Goal: Information Seeking & Learning: Learn about a topic

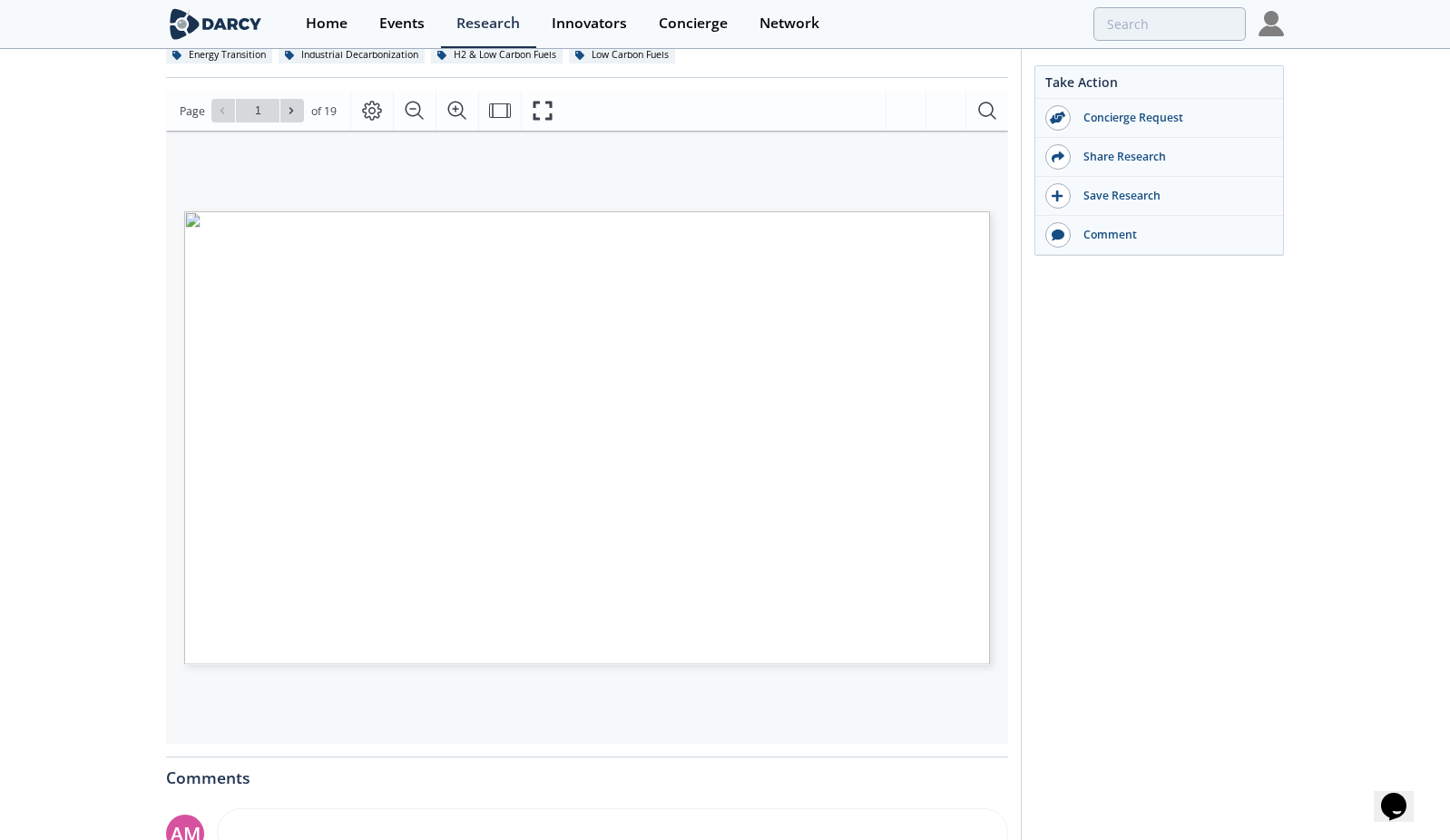
scroll to position [91, 0]
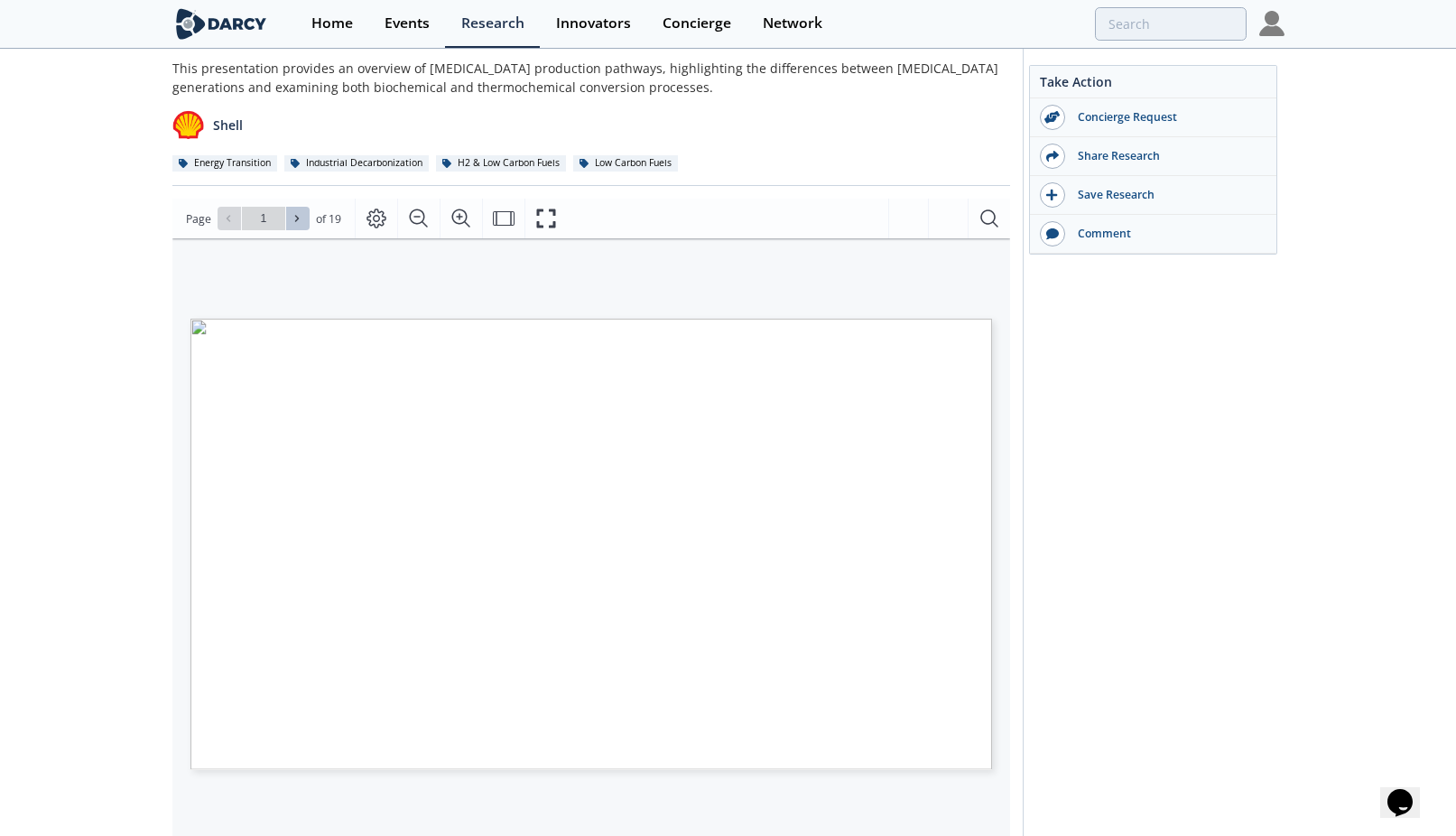
click at [299, 219] on icon at bounding box center [297, 219] width 11 height 11
click at [297, 217] on icon at bounding box center [297, 219] width 11 height 11
type input "3"
click at [297, 217] on icon at bounding box center [297, 219] width 11 height 11
type input "5"
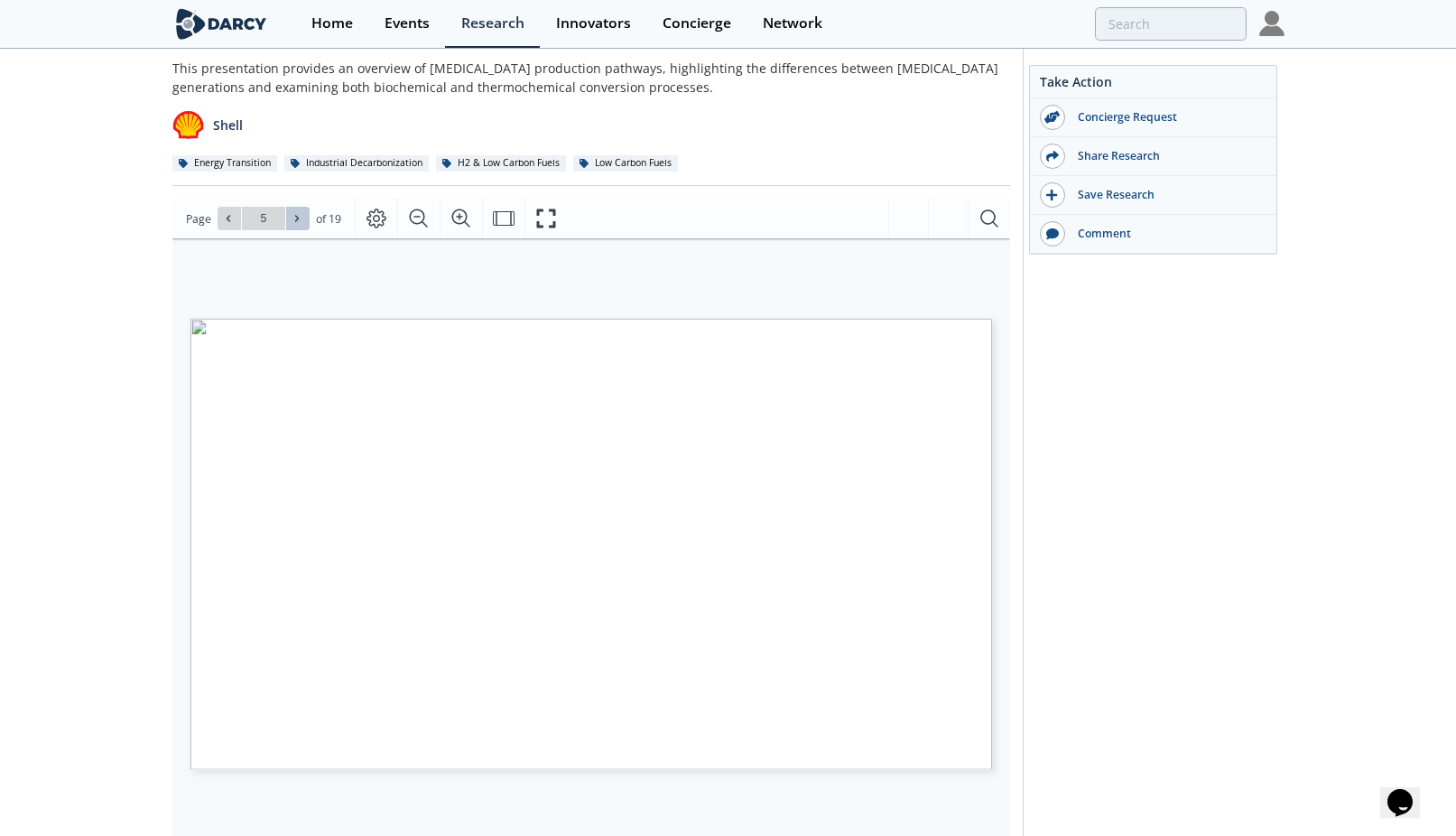
click at [297, 217] on icon at bounding box center [297, 219] width 11 height 11
type input "6"
click at [297, 217] on icon at bounding box center [297, 219] width 11 height 11
type input "7"
click at [297, 217] on icon at bounding box center [297, 219] width 11 height 11
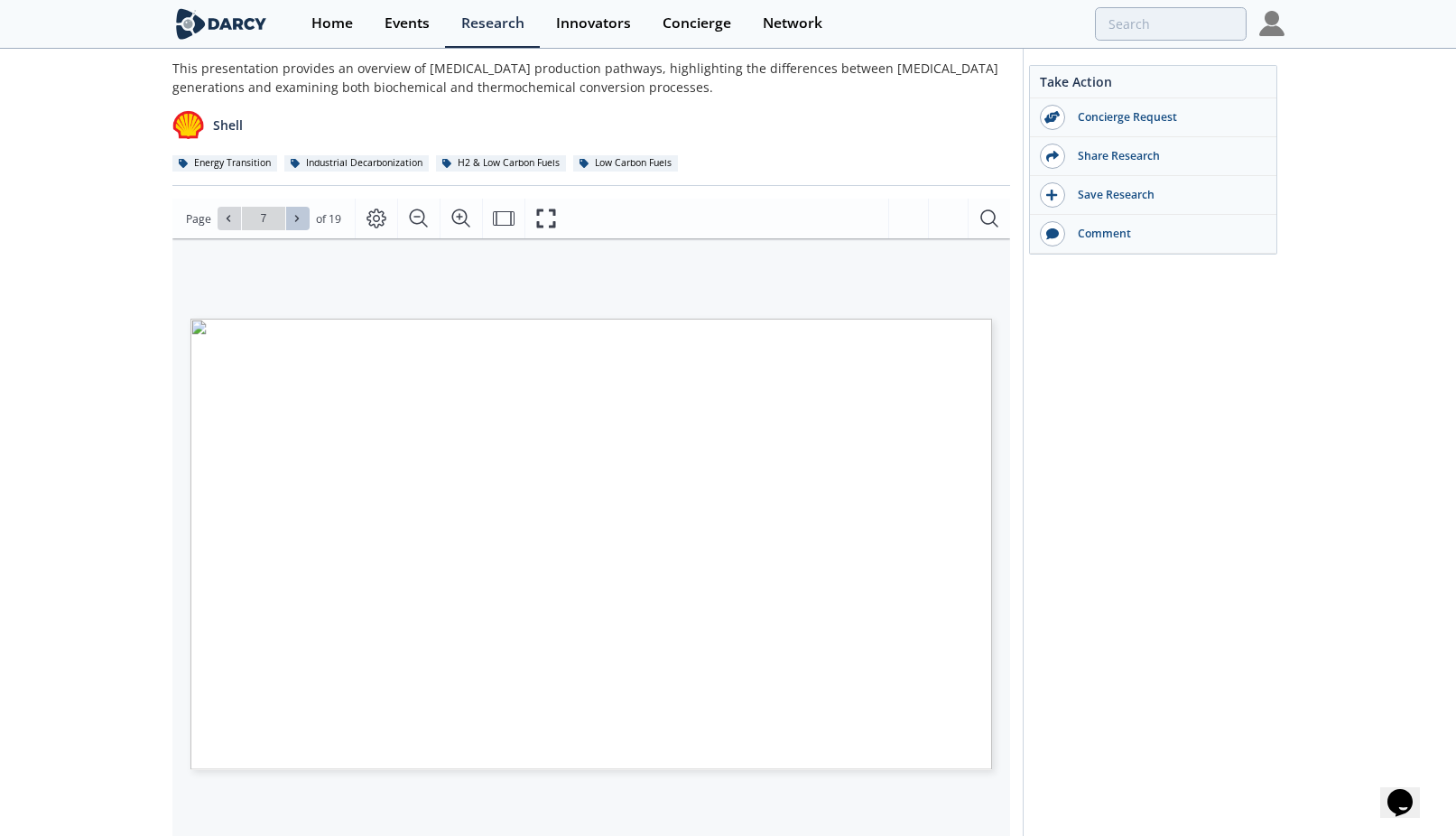
type input "8"
click at [297, 217] on icon at bounding box center [297, 219] width 11 height 11
type input "9"
click at [297, 217] on icon at bounding box center [297, 219] width 11 height 11
type input "10"
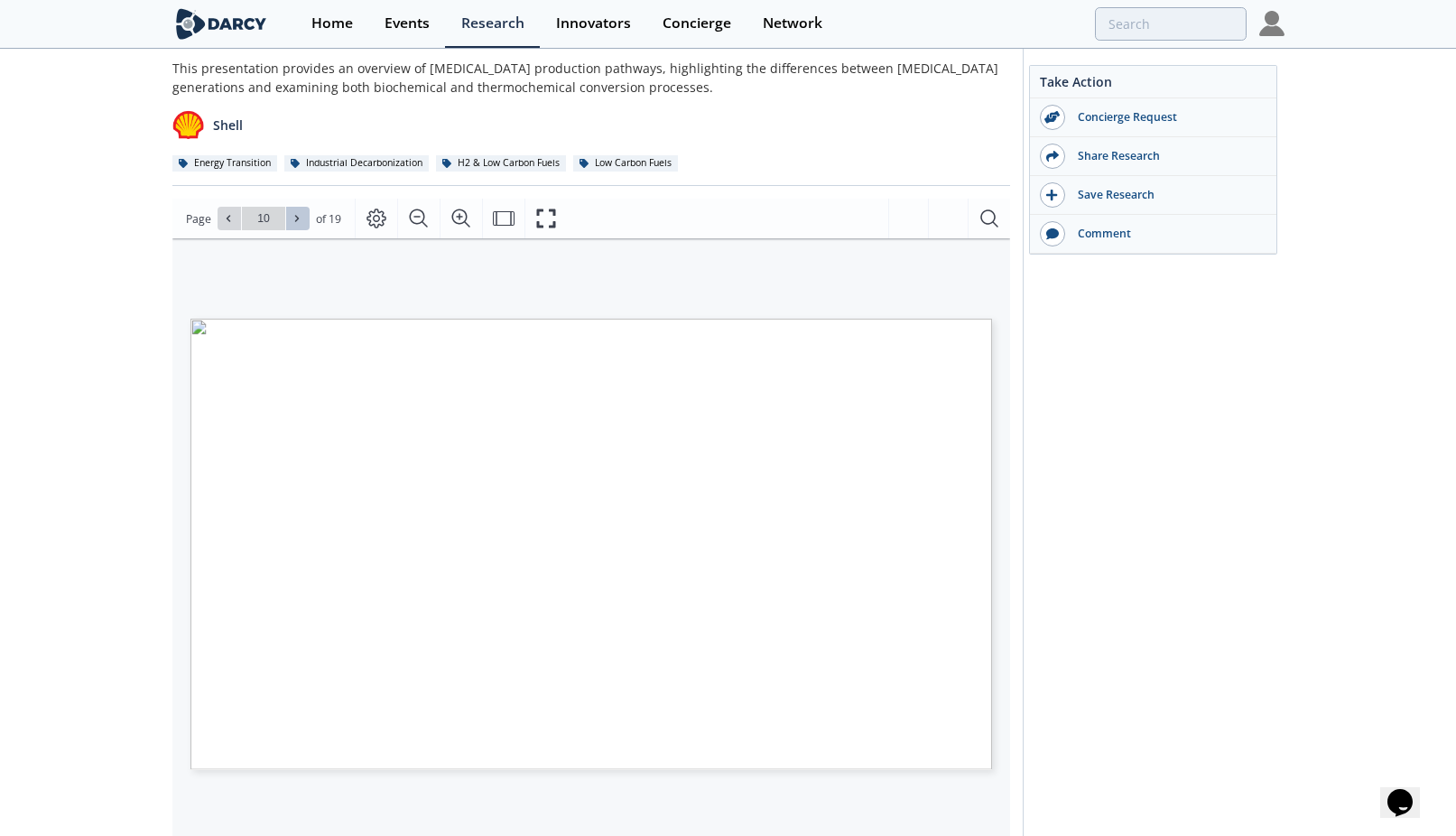
click at [297, 217] on icon at bounding box center [297, 219] width 11 height 11
type input "11"
click at [298, 220] on icon at bounding box center [297, 219] width 11 height 11
type input "12"
click at [297, 215] on icon at bounding box center [297, 219] width 11 height 11
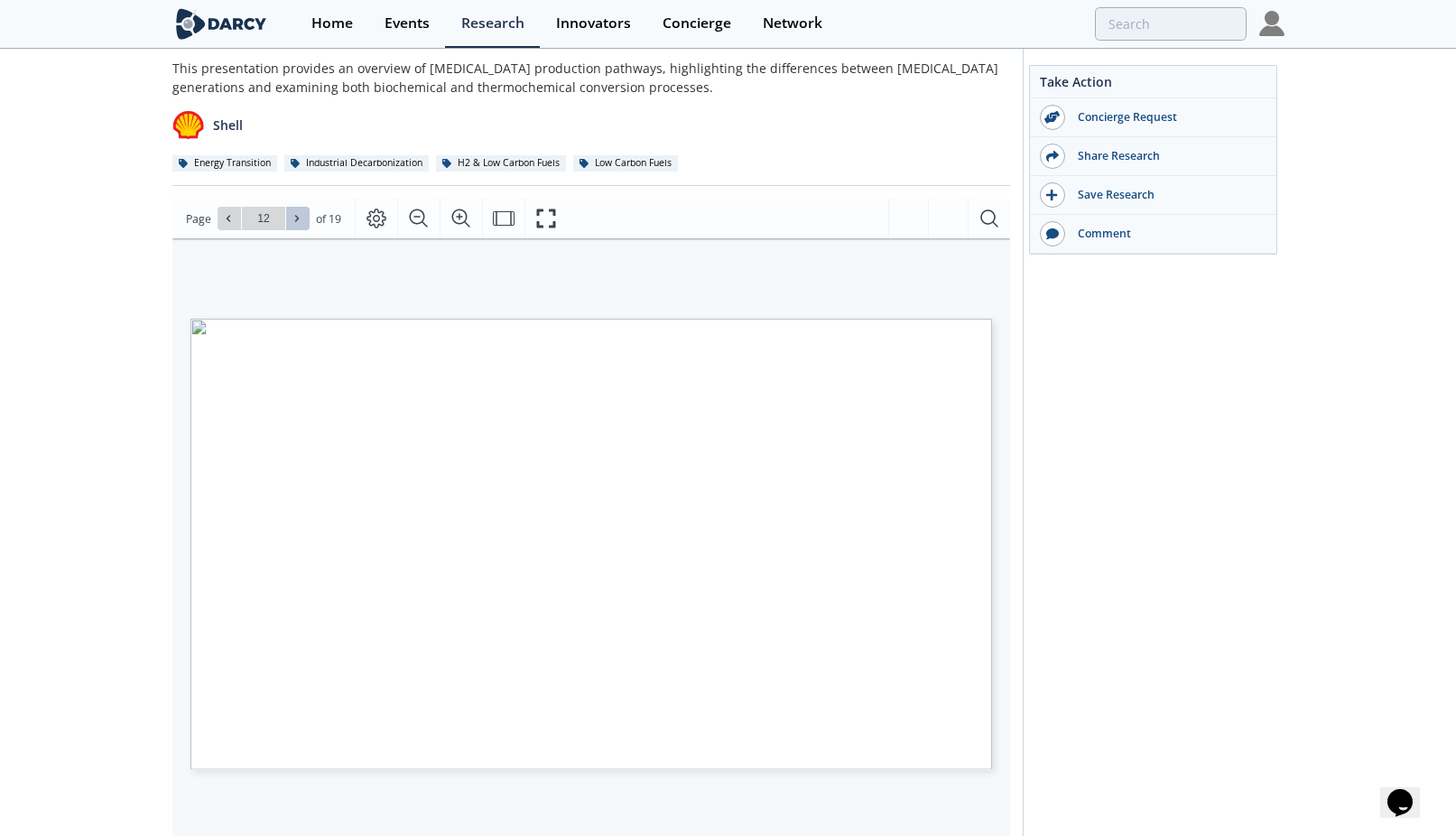
type input "13"
click at [298, 218] on icon at bounding box center [297, 219] width 11 height 11
type input "14"
click at [233, 213] on span at bounding box center [230, 219] width 13 height 13
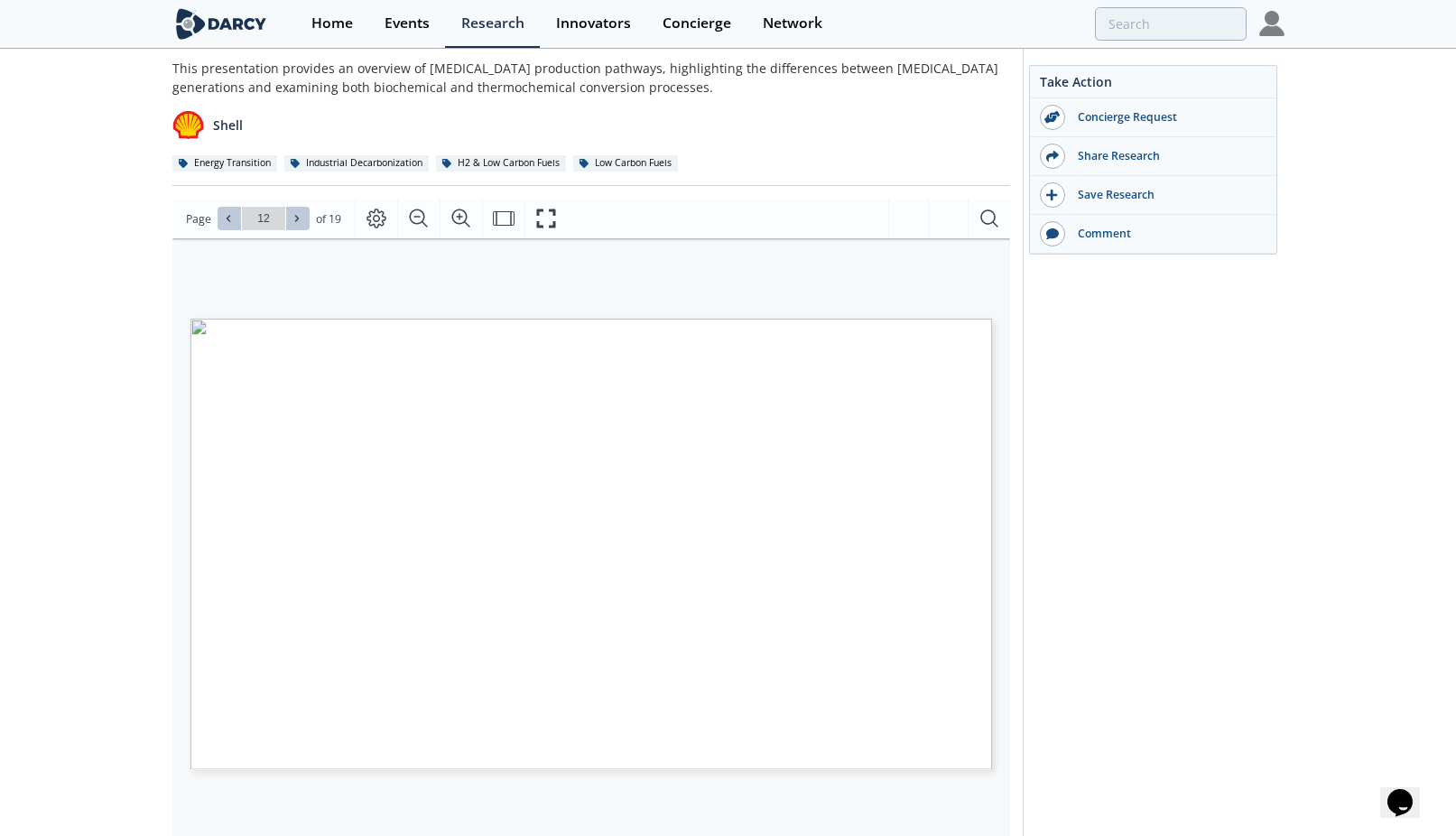
click at [296, 219] on icon at bounding box center [297, 219] width 4 height 6
click at [293, 216] on icon at bounding box center [297, 219] width 11 height 11
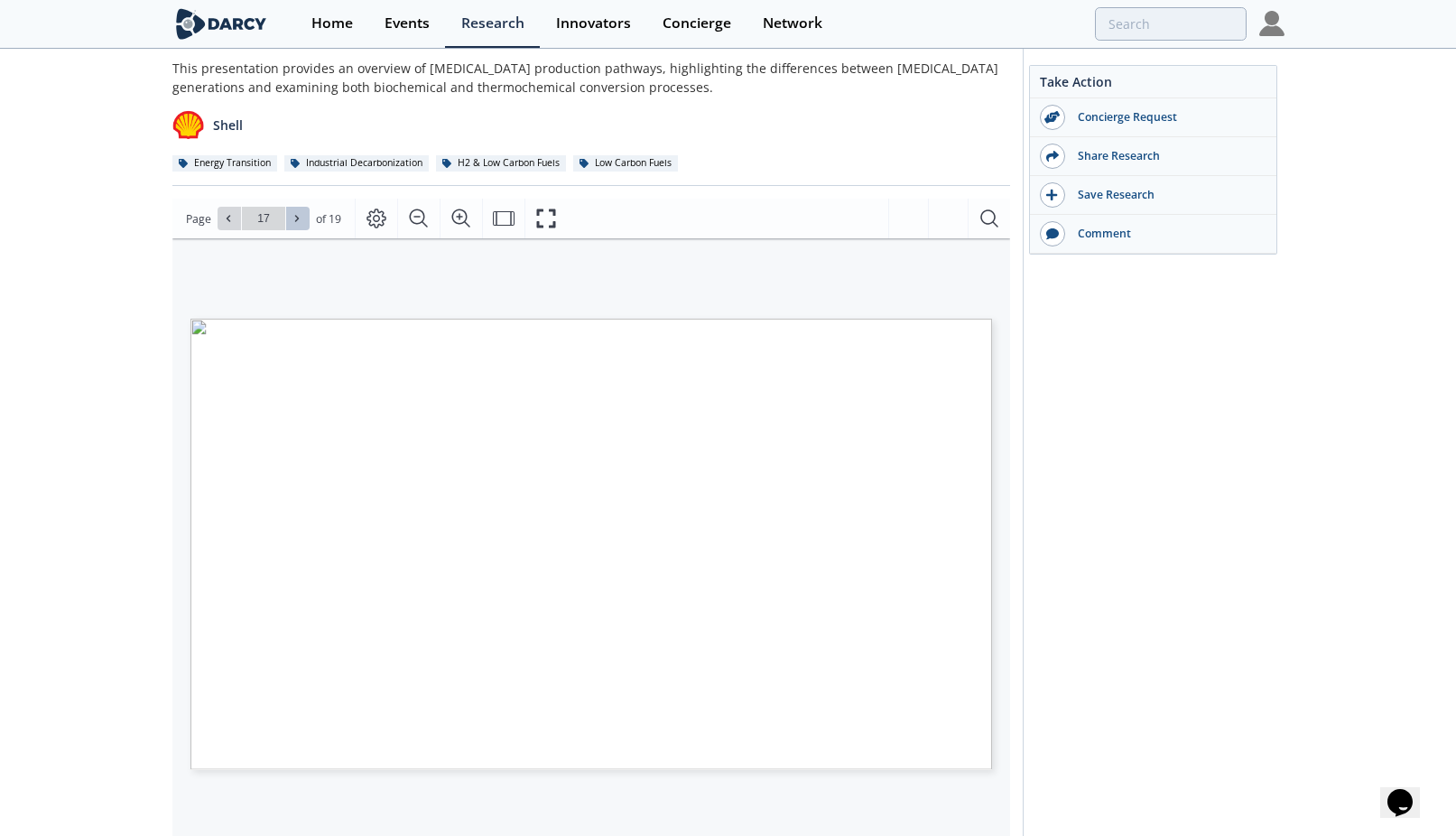
click at [293, 216] on icon at bounding box center [297, 219] width 11 height 11
click at [297, 211] on button at bounding box center [298, 219] width 24 height 24
click at [227, 223] on icon at bounding box center [229, 219] width 11 height 11
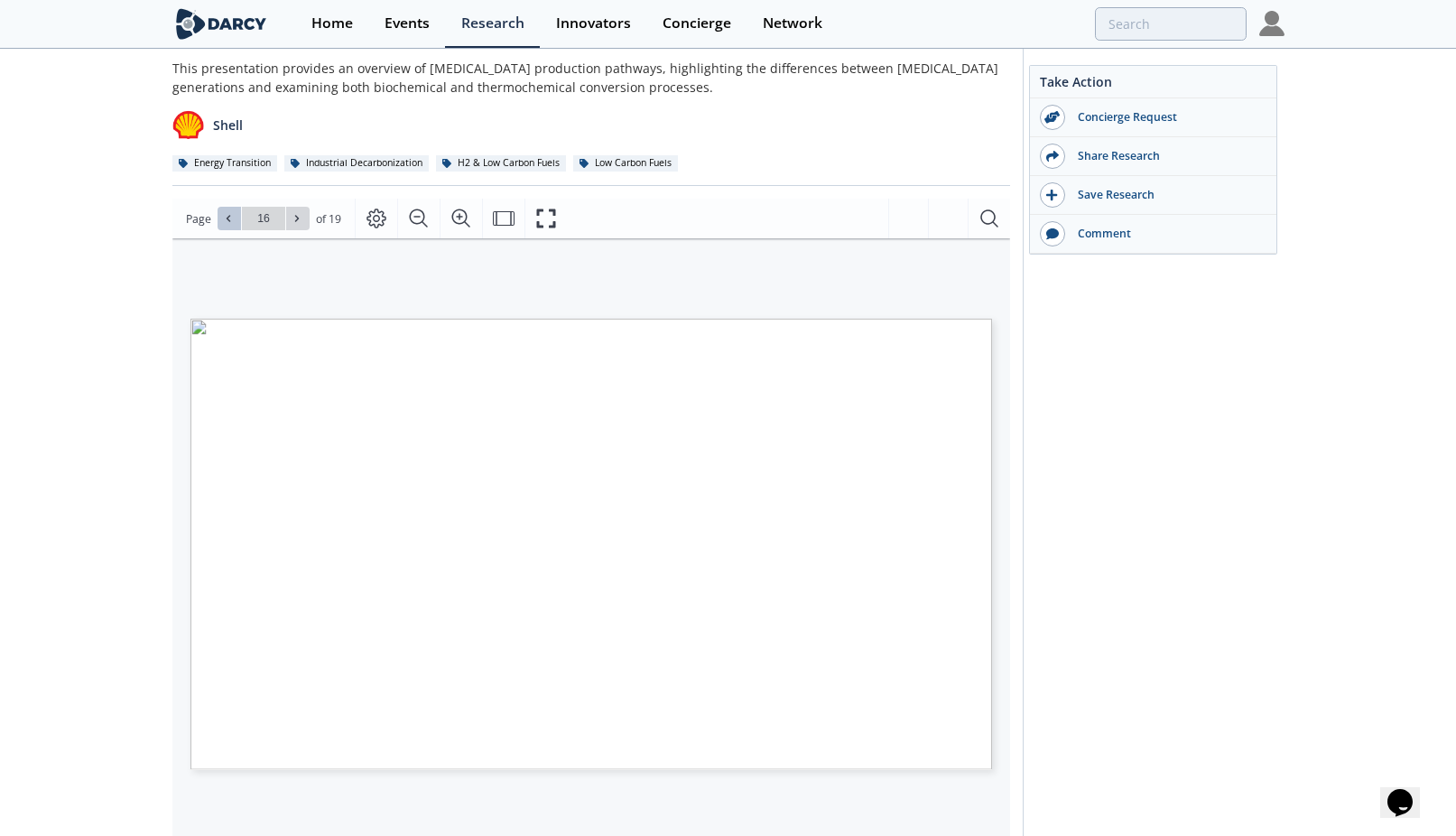
click at [227, 223] on icon at bounding box center [229, 219] width 11 height 11
click at [227, 221] on icon at bounding box center [229, 219] width 11 height 11
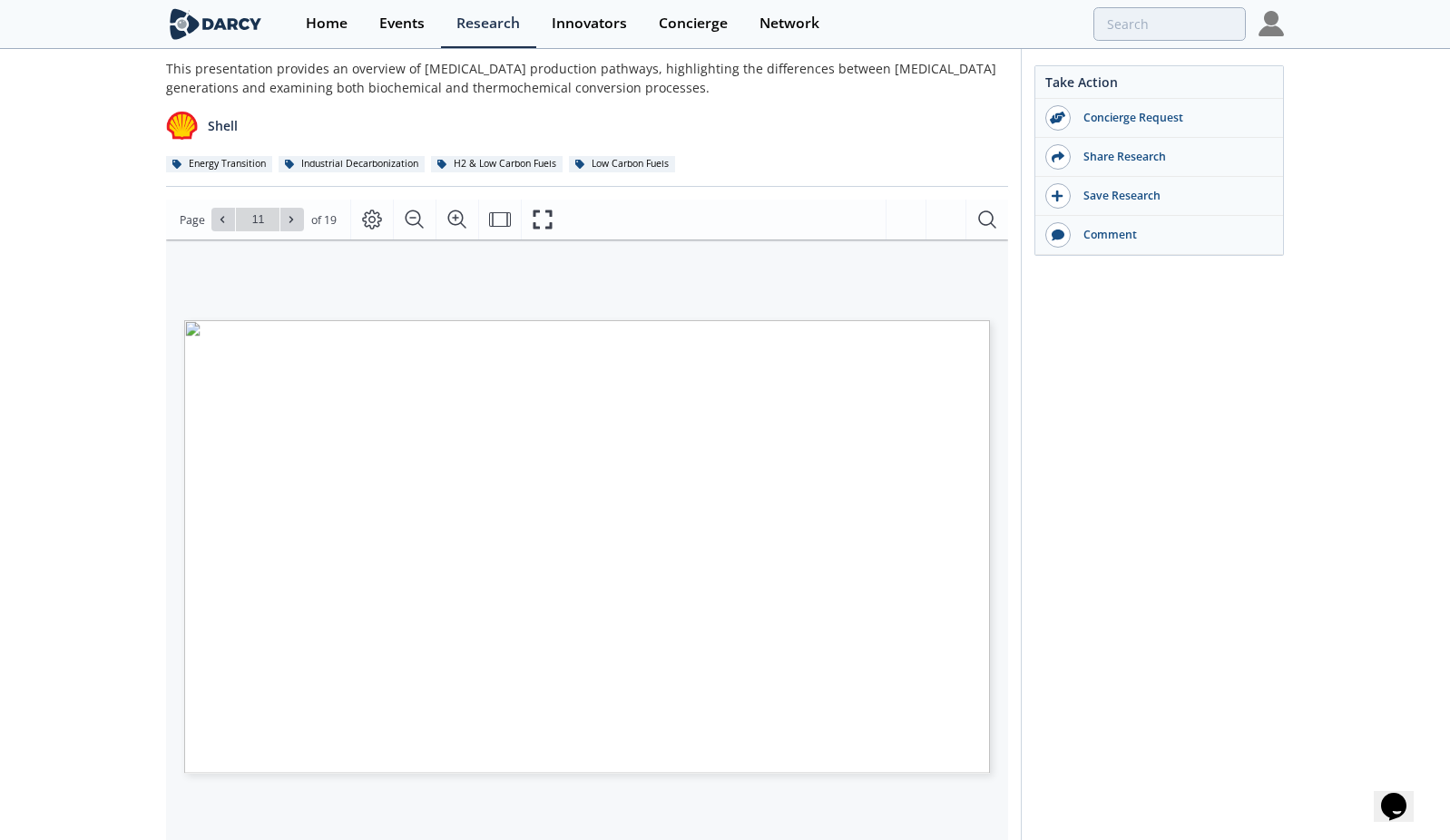
click at [1229, 512] on div "Take Action Concierge Request Share Research Save Research Comment" at bounding box center [1152, 605] width 263 height 1257
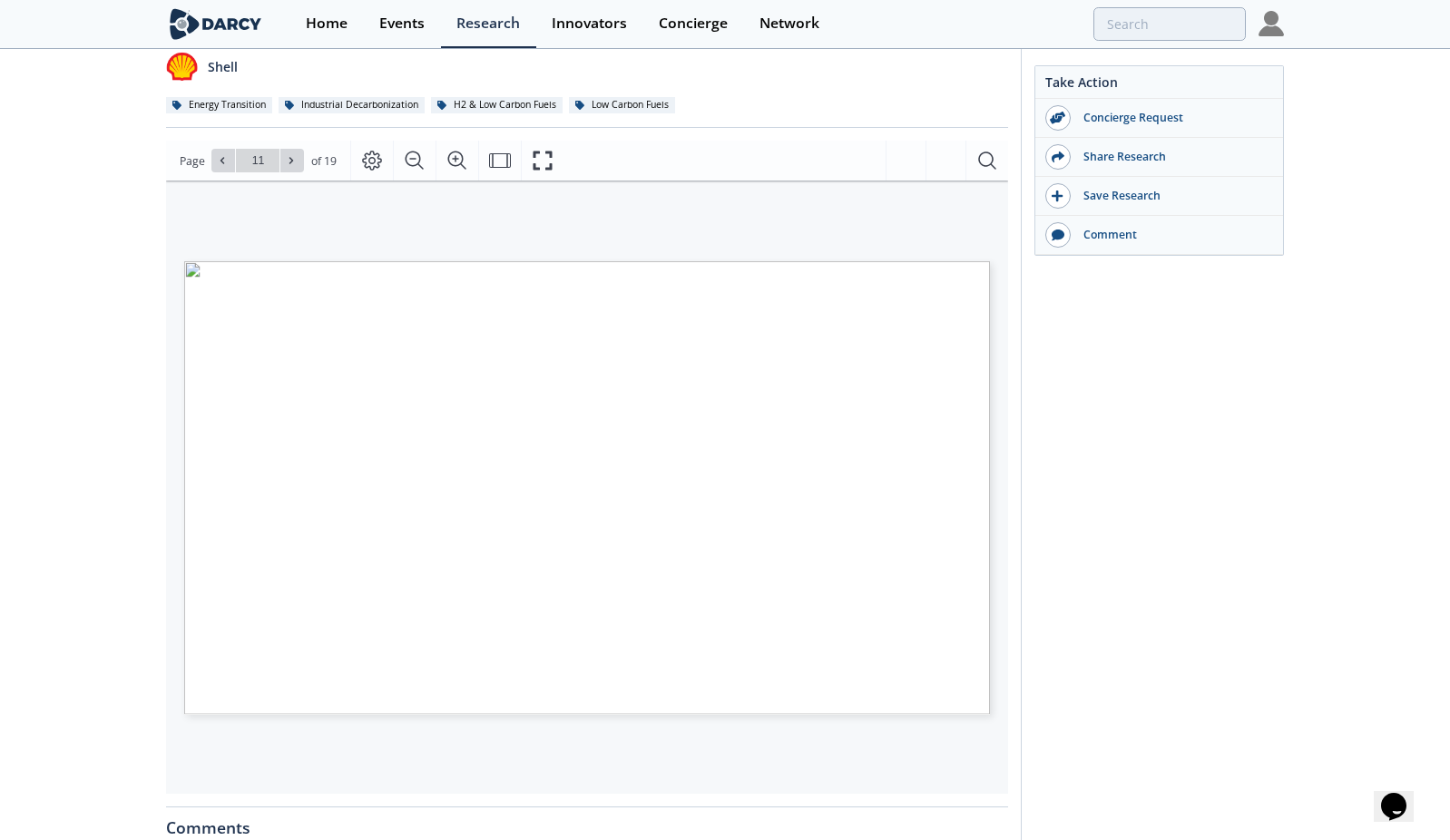
scroll to position [181, 0]
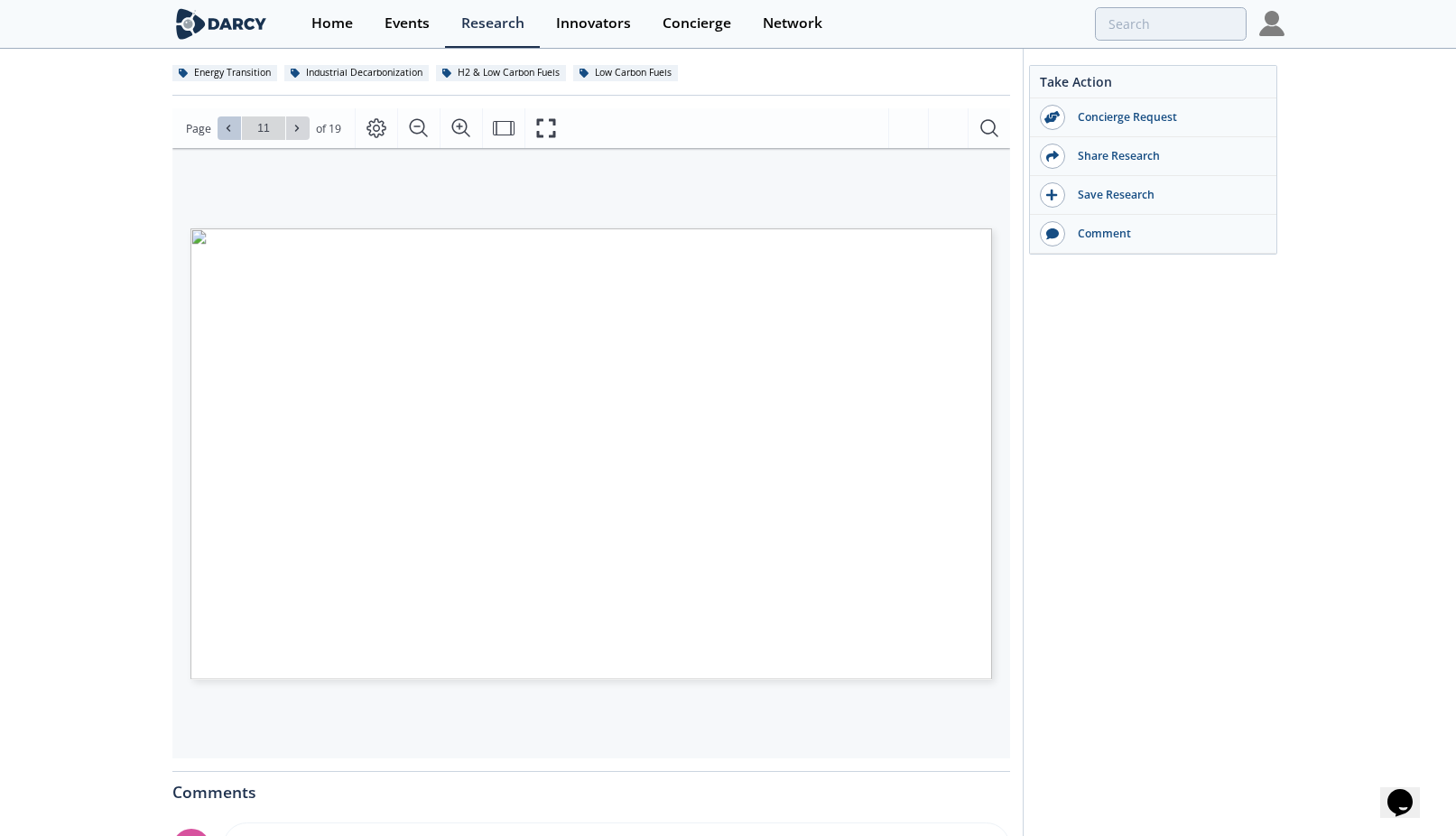
click at [223, 130] on icon at bounding box center [229, 128] width 11 height 11
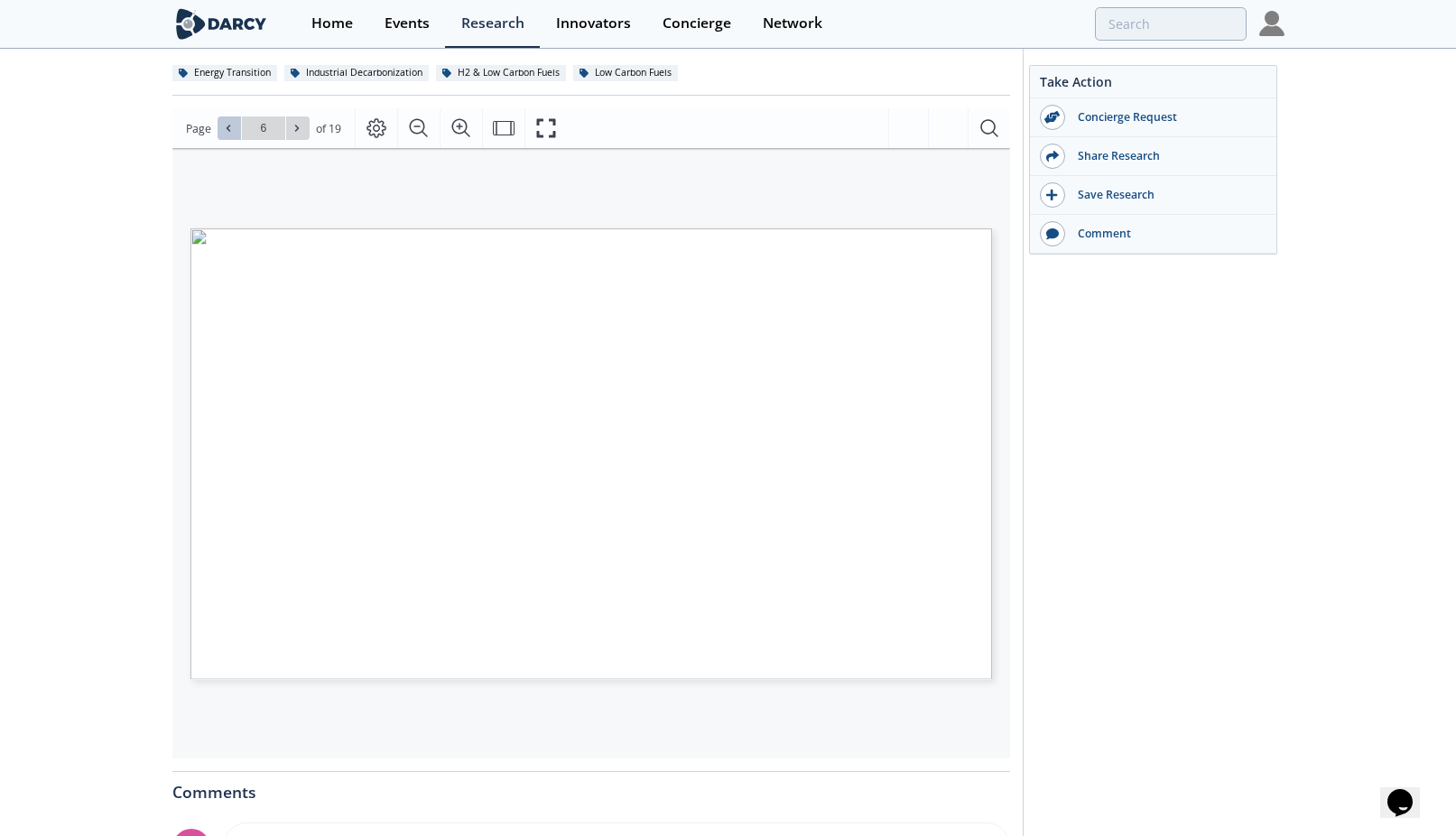
click at [223, 130] on icon at bounding box center [229, 128] width 11 height 11
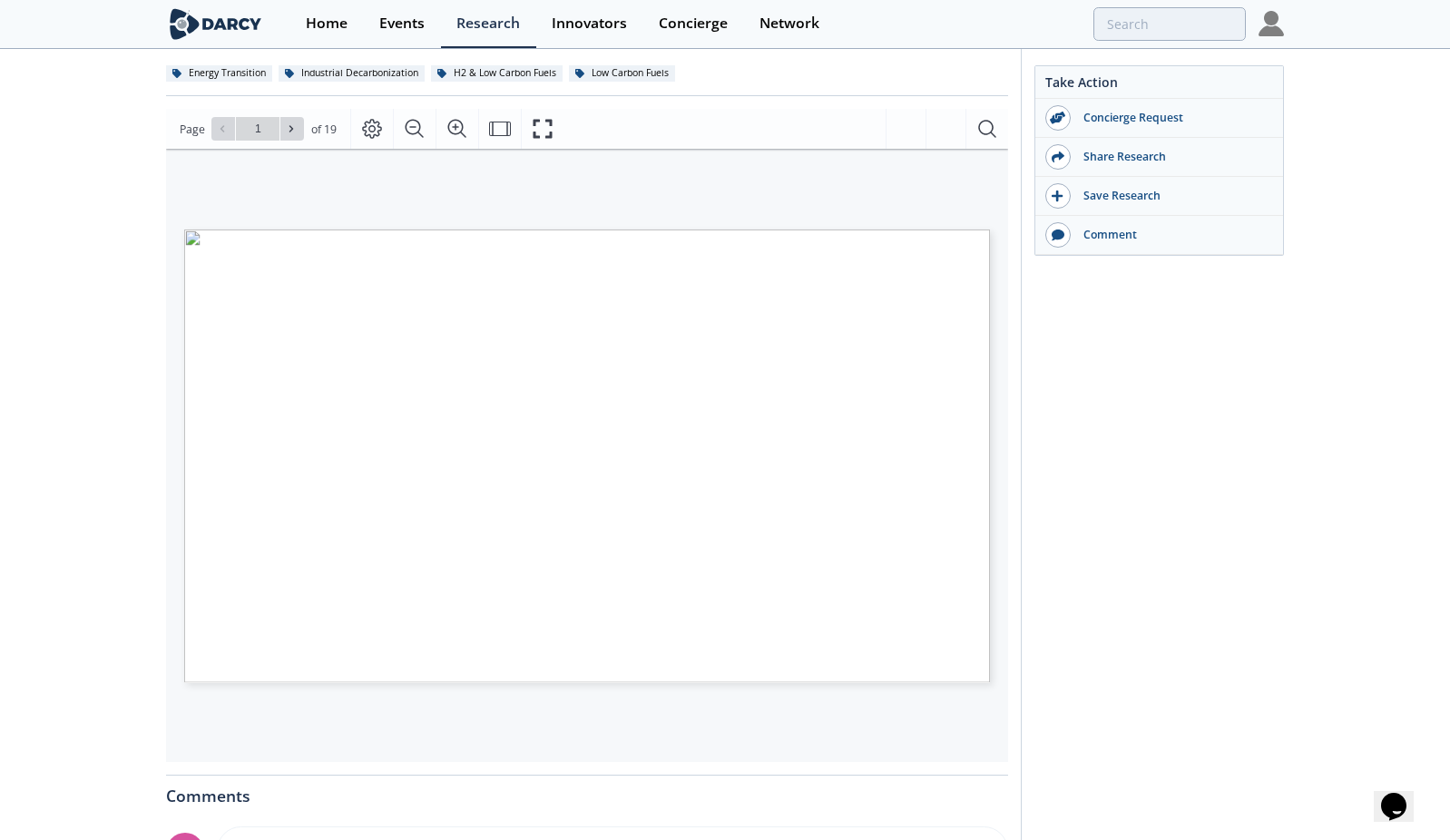
click at [1239, 523] on div "Take Action Concierge Request Share Research Save Research Comment" at bounding box center [1152, 515] width 263 height 1257
click at [1153, 509] on div "Take Action Concierge Request Share Research Save Research Comment" at bounding box center [1152, 515] width 263 height 1257
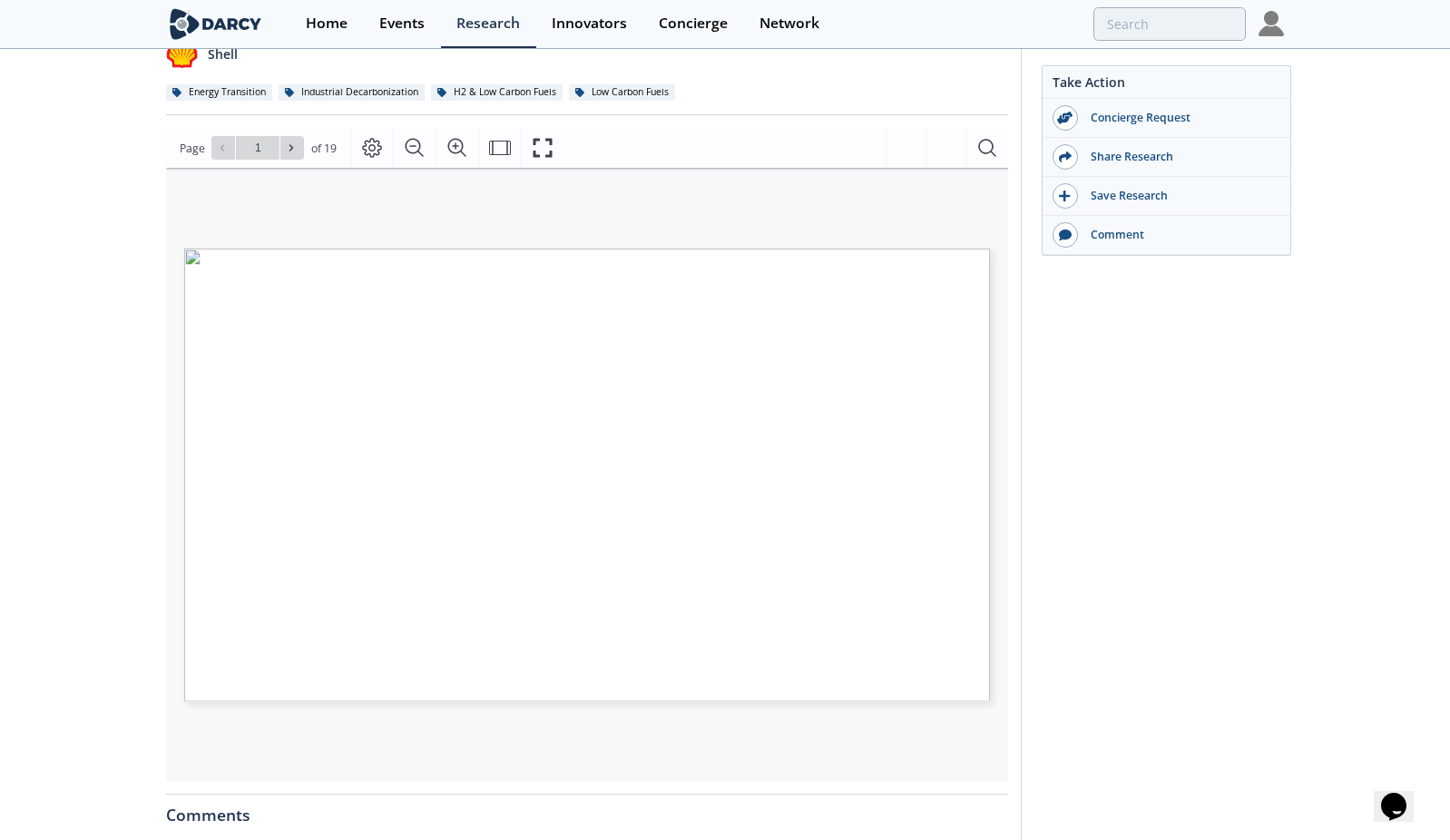
scroll to position [99, 0]
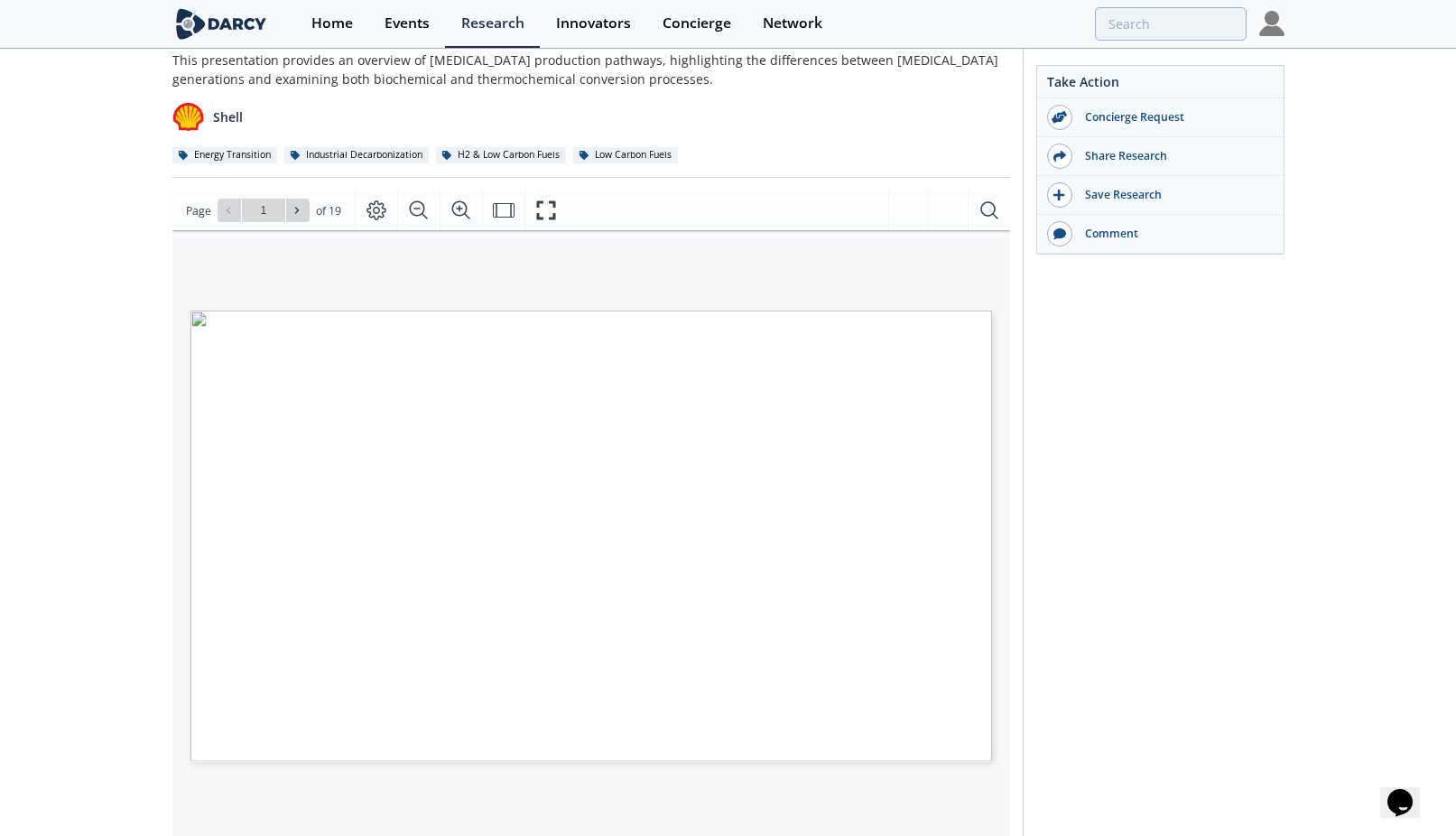
type input "2"
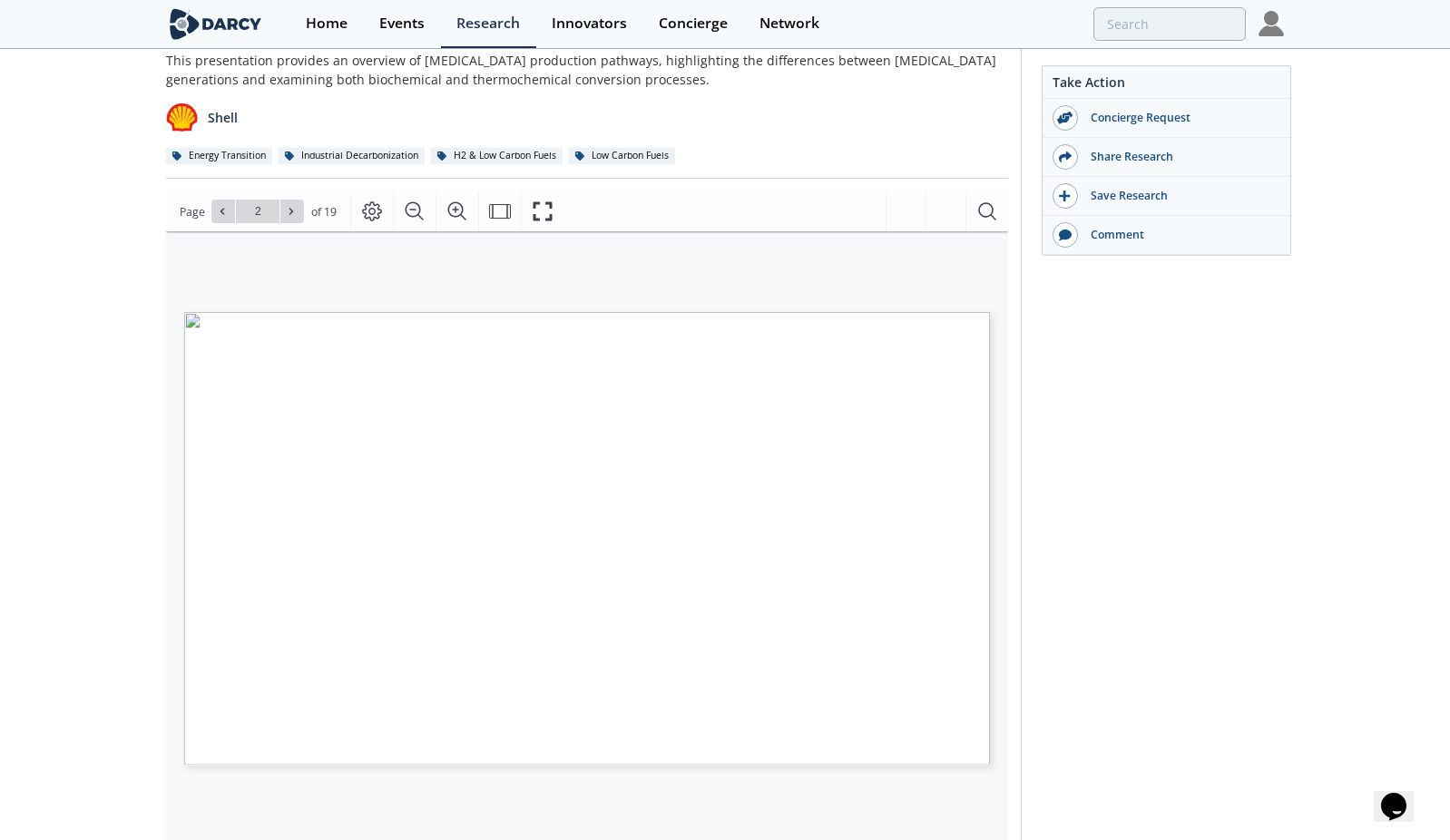
click at [1361, 470] on div "[MEDICAL_DATA] Second Generation Concierge • Updated [DATE] This presentation p…" at bounding box center [725, 601] width 1450 height 1299
